Goal: Navigation & Orientation: Find specific page/section

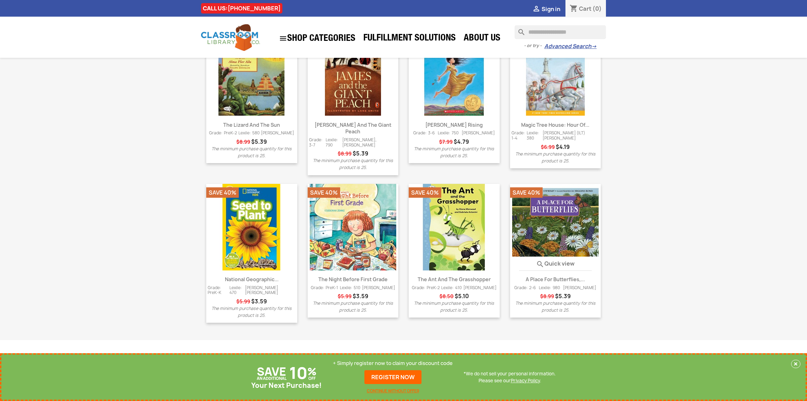
scroll to position [788, 0]
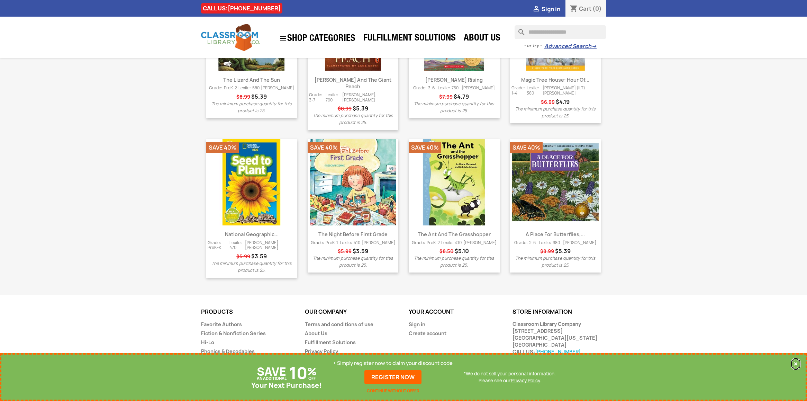
click at [796, 363] on button "×" at bounding box center [795, 364] width 9 height 8
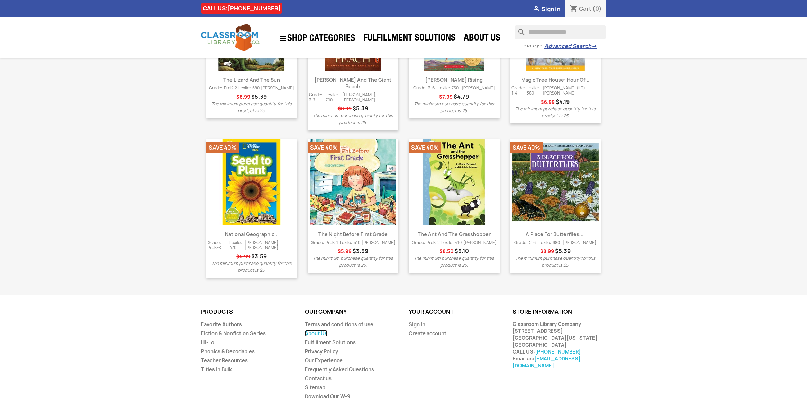
click at [321, 330] on link "About Us" at bounding box center [316, 333] width 23 height 7
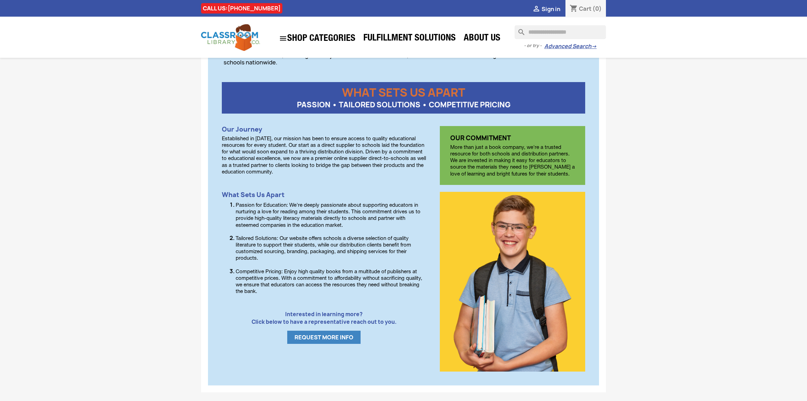
scroll to position [316, 0]
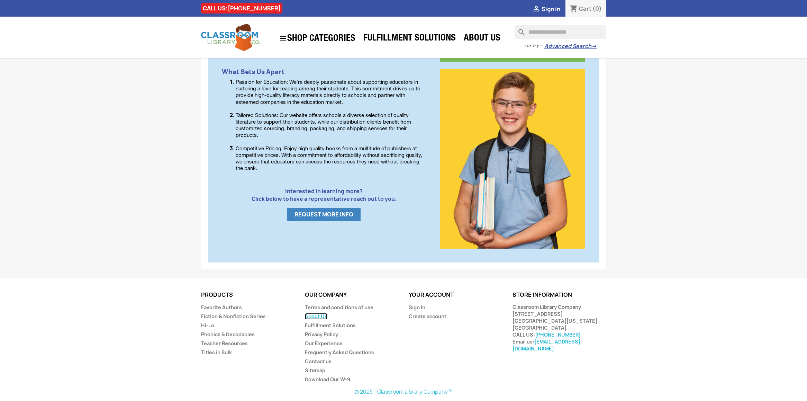
click at [315, 316] on link "About Us" at bounding box center [316, 316] width 23 height 7
